Goal: Find specific page/section: Find specific page/section

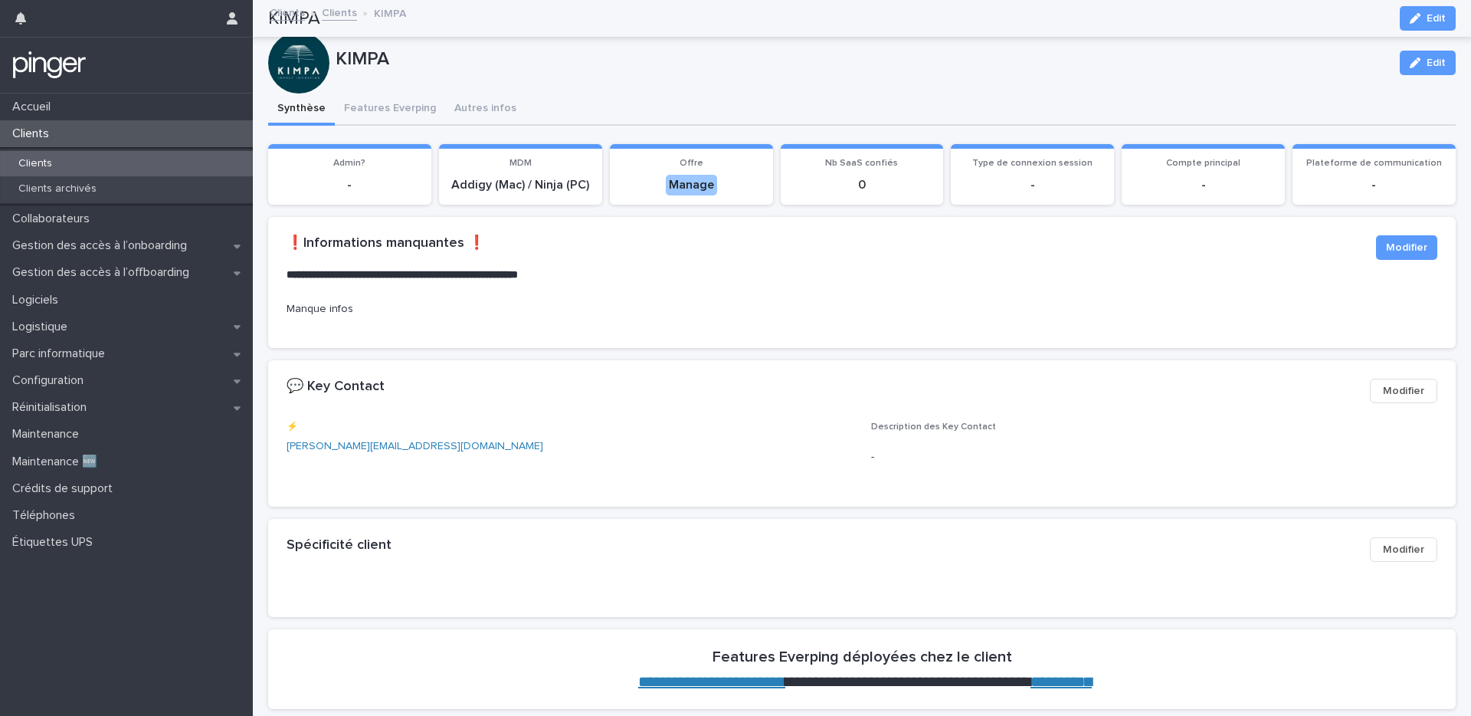
click at [95, 129] on div "Clients" at bounding box center [126, 133] width 253 height 27
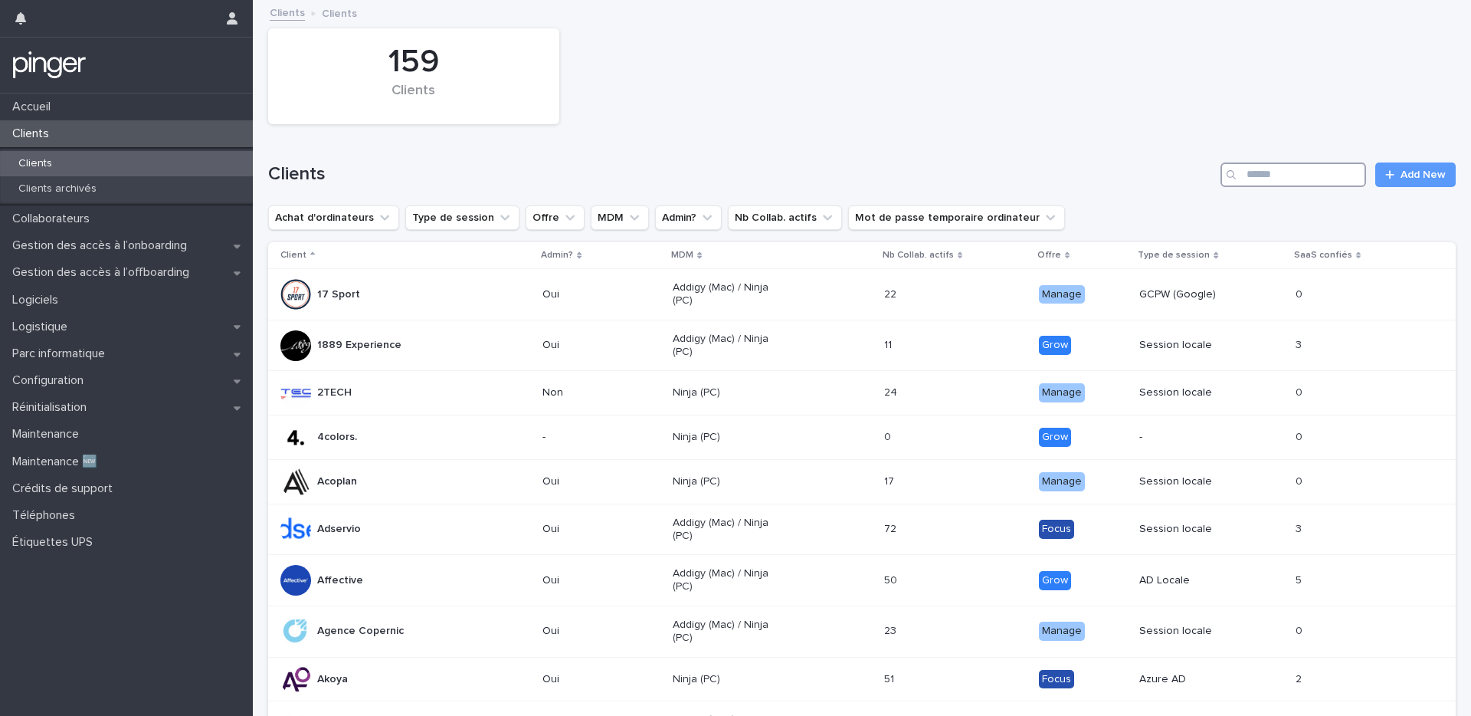
click at [1294, 178] on input "Search" at bounding box center [1294, 174] width 146 height 25
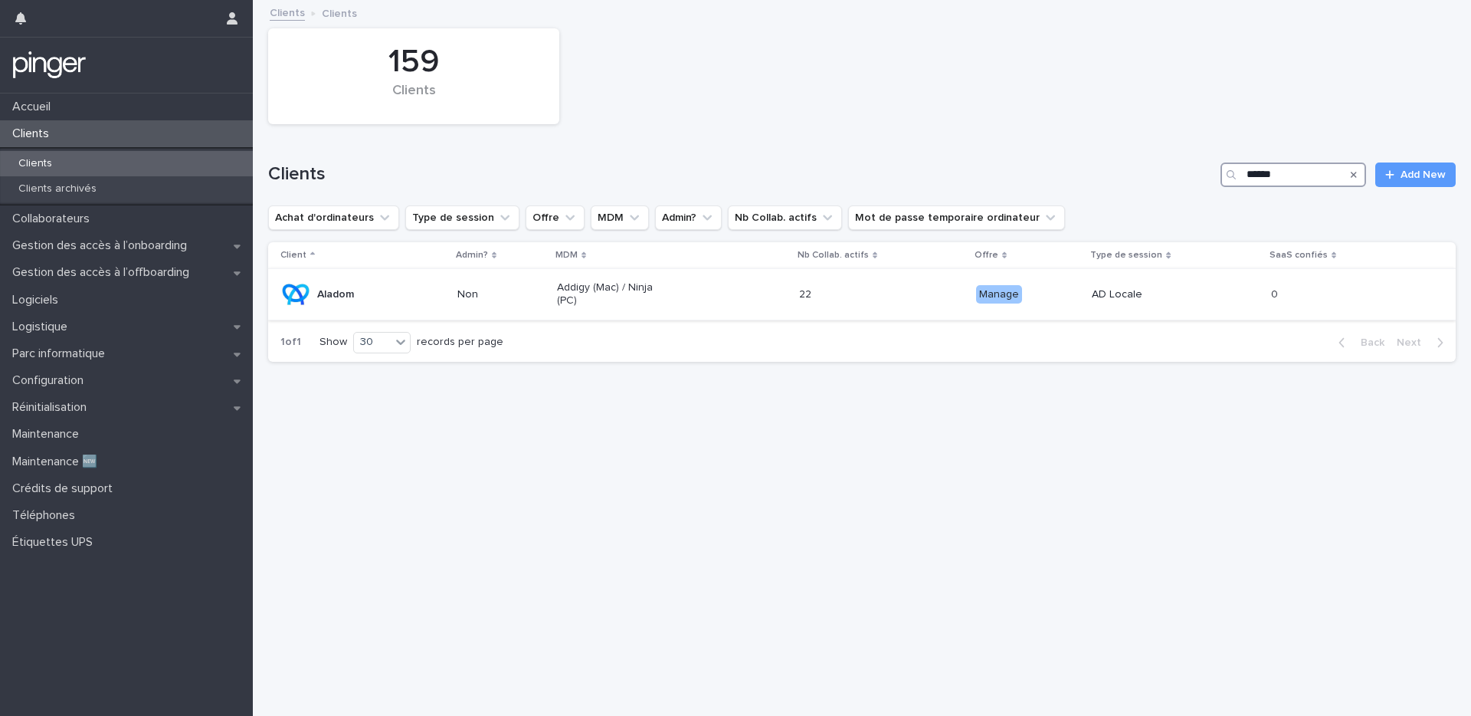
type input "******"
click at [410, 296] on div "Aladom" at bounding box center [362, 294] width 165 height 31
